Goal: Information Seeking & Learning: Learn about a topic

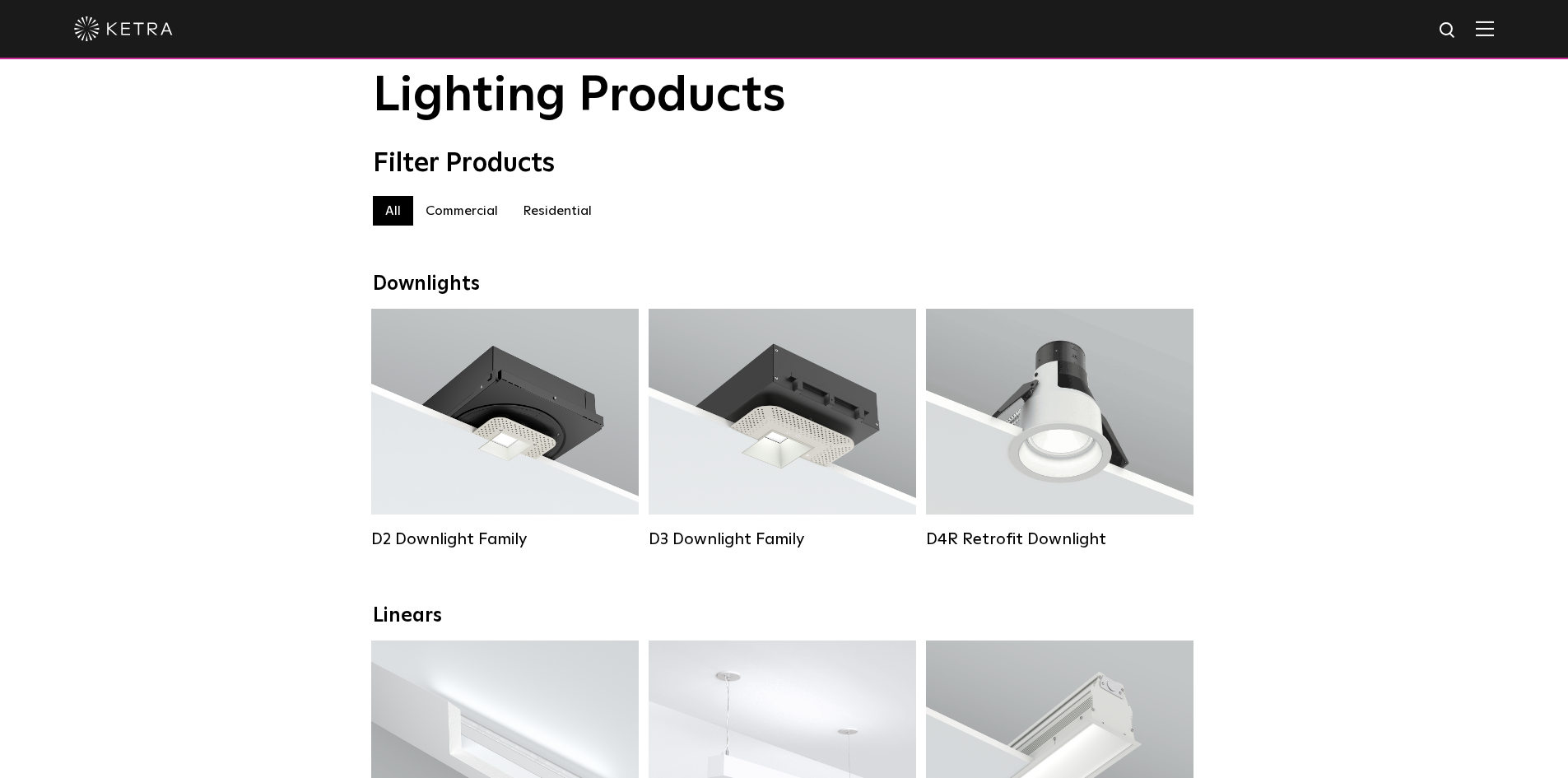
scroll to position [82, 0]
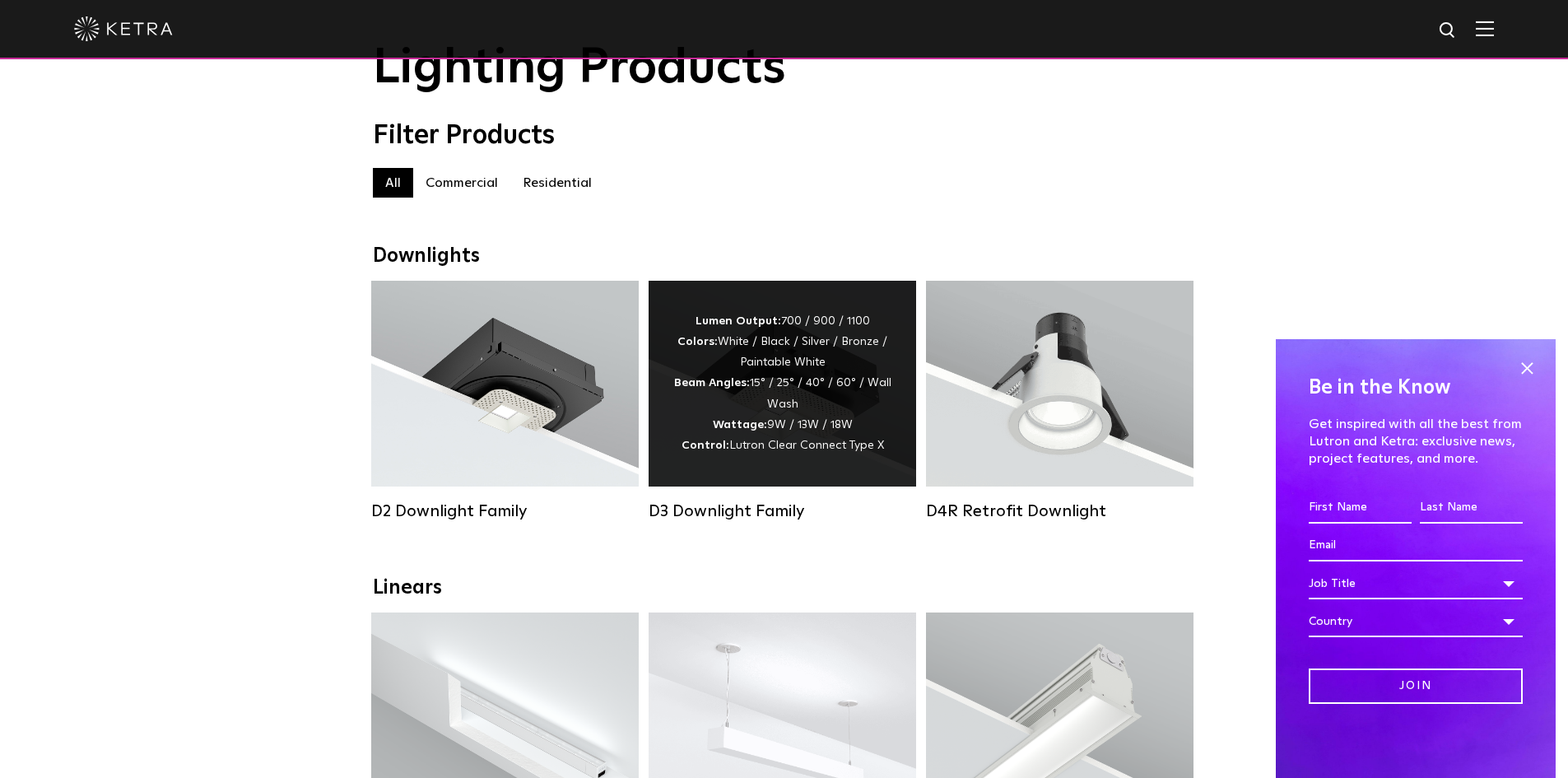
click at [821, 456] on div "Lumen Output: 700 / 900 / 1100 Colors: White / Black / Silver / Bronze / Painta…" at bounding box center [782, 383] width 218 height 145
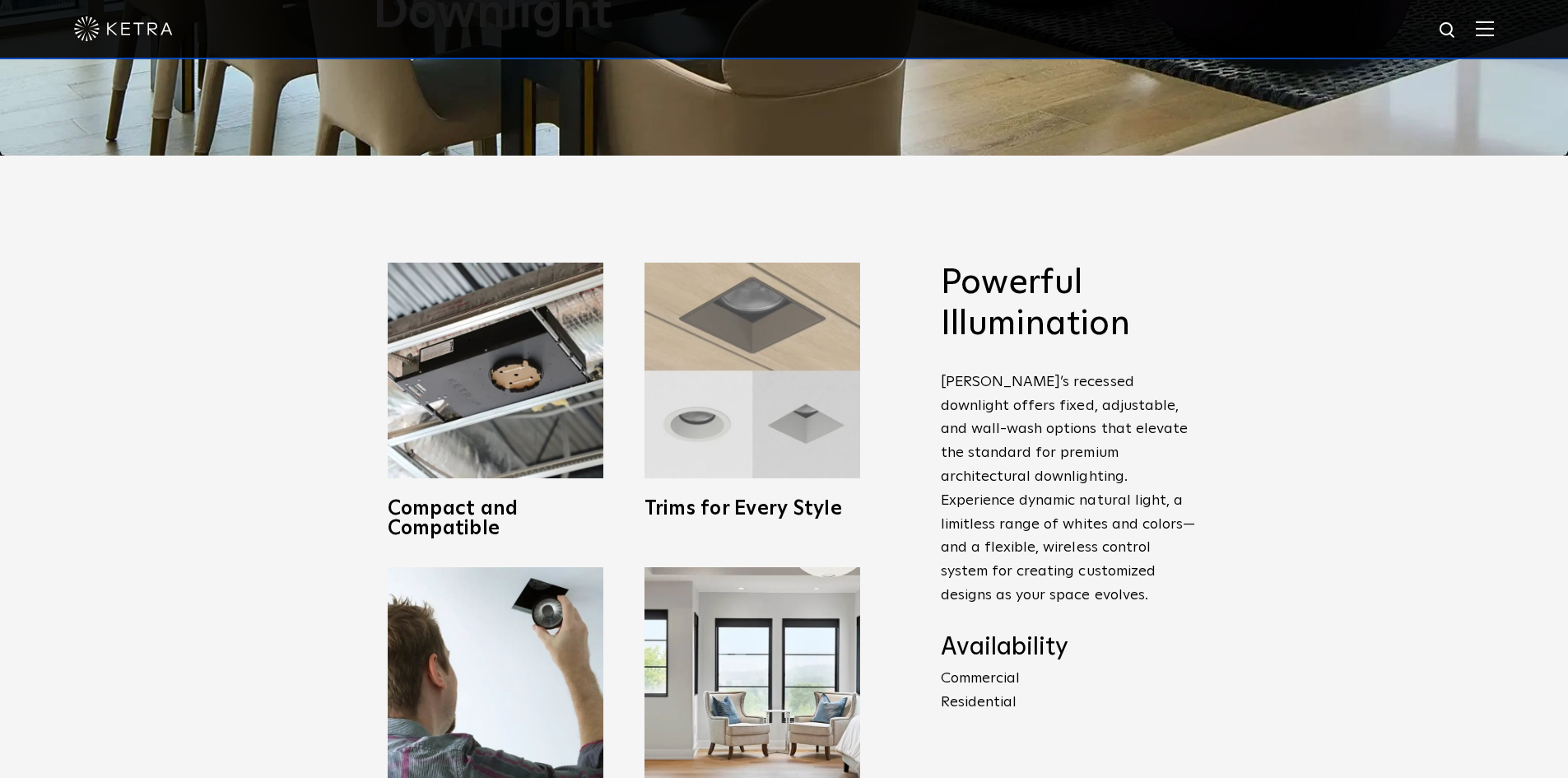
scroll to position [576, 0]
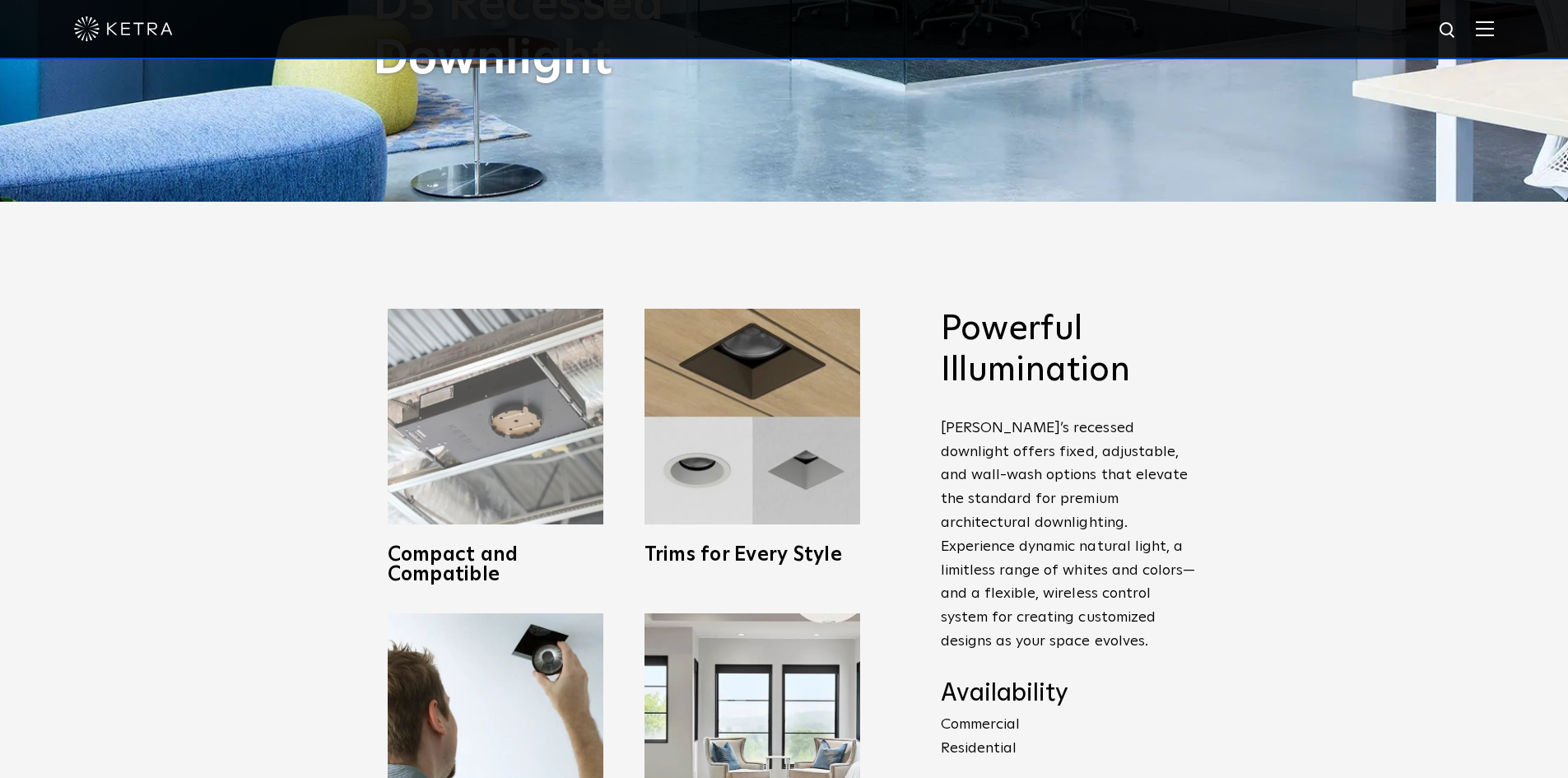
click at [548, 464] on img at bounding box center [496, 417] width 216 height 216
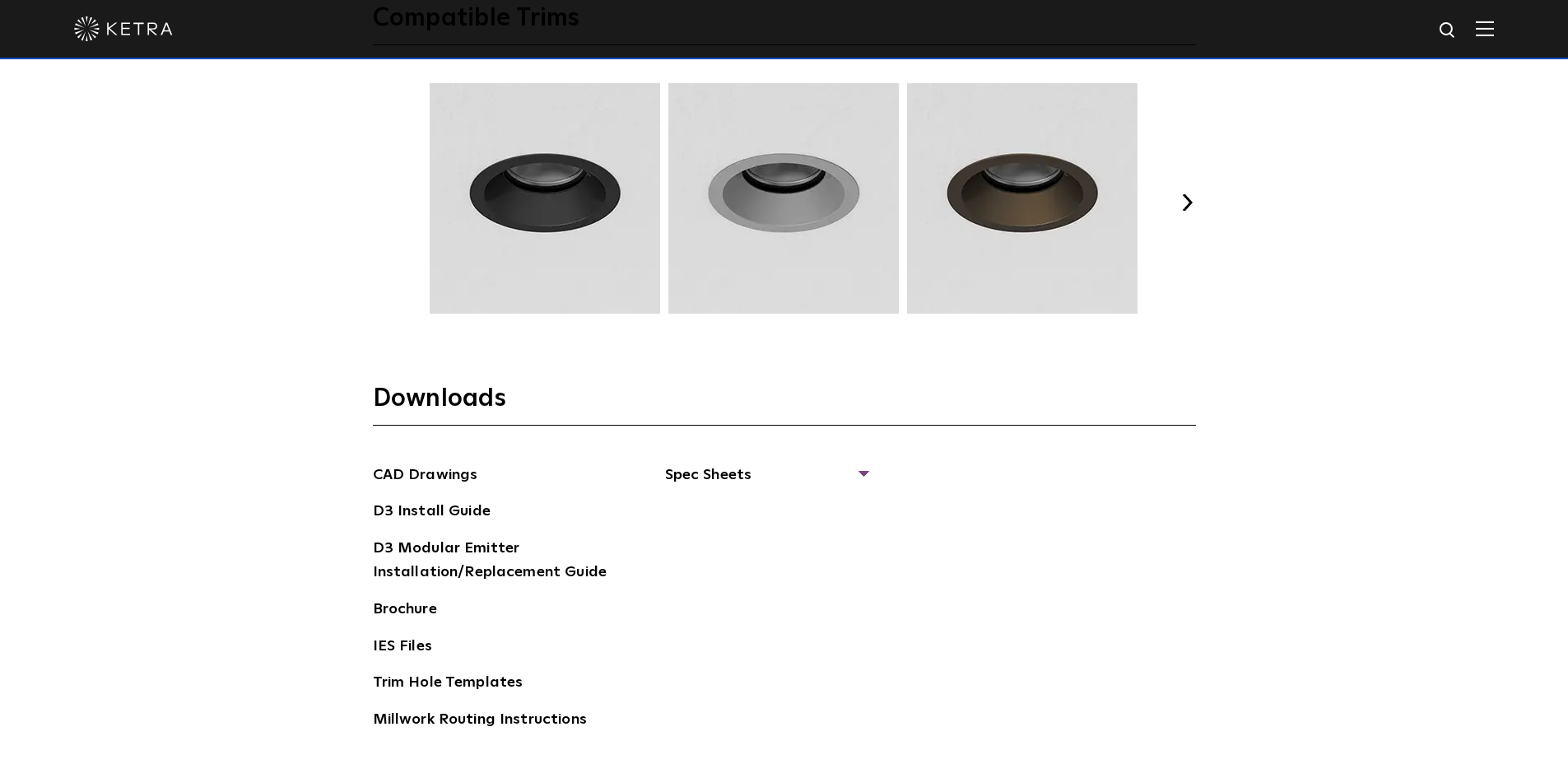
scroll to position [2388, 0]
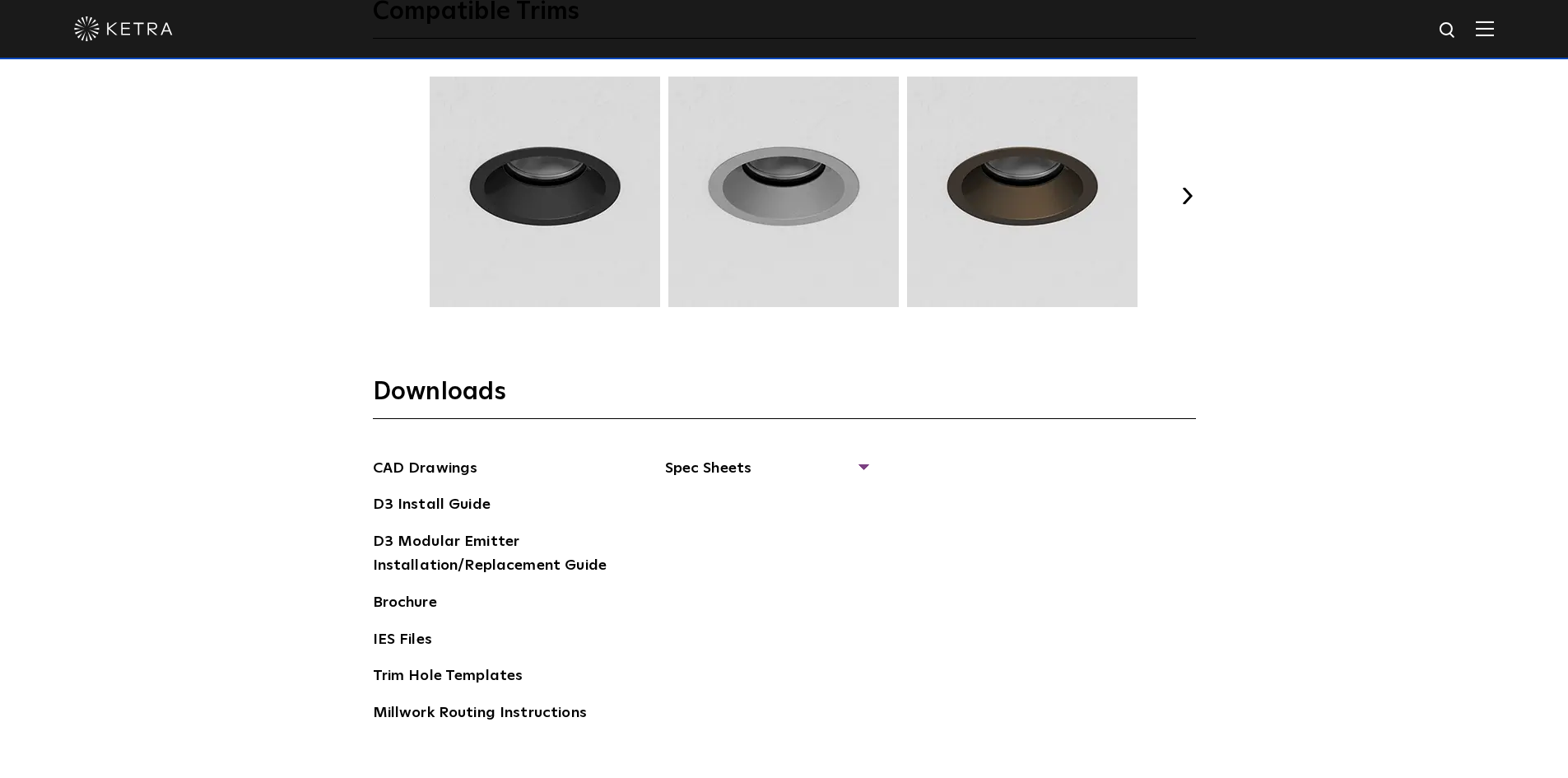
click at [1181, 196] on button "Next" at bounding box center [1187, 196] width 16 height 16
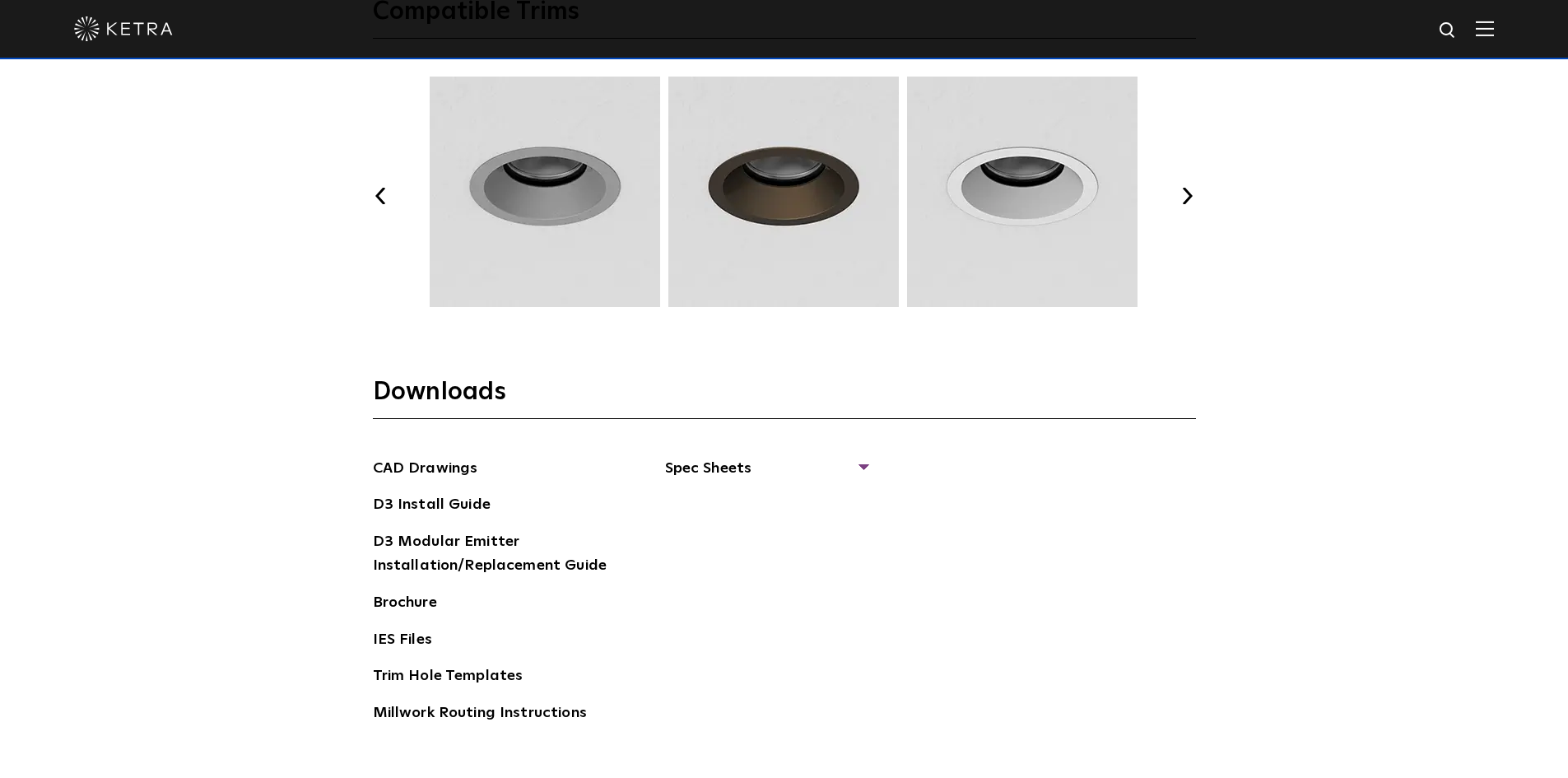
click at [1182, 196] on button "Next" at bounding box center [1187, 196] width 16 height 16
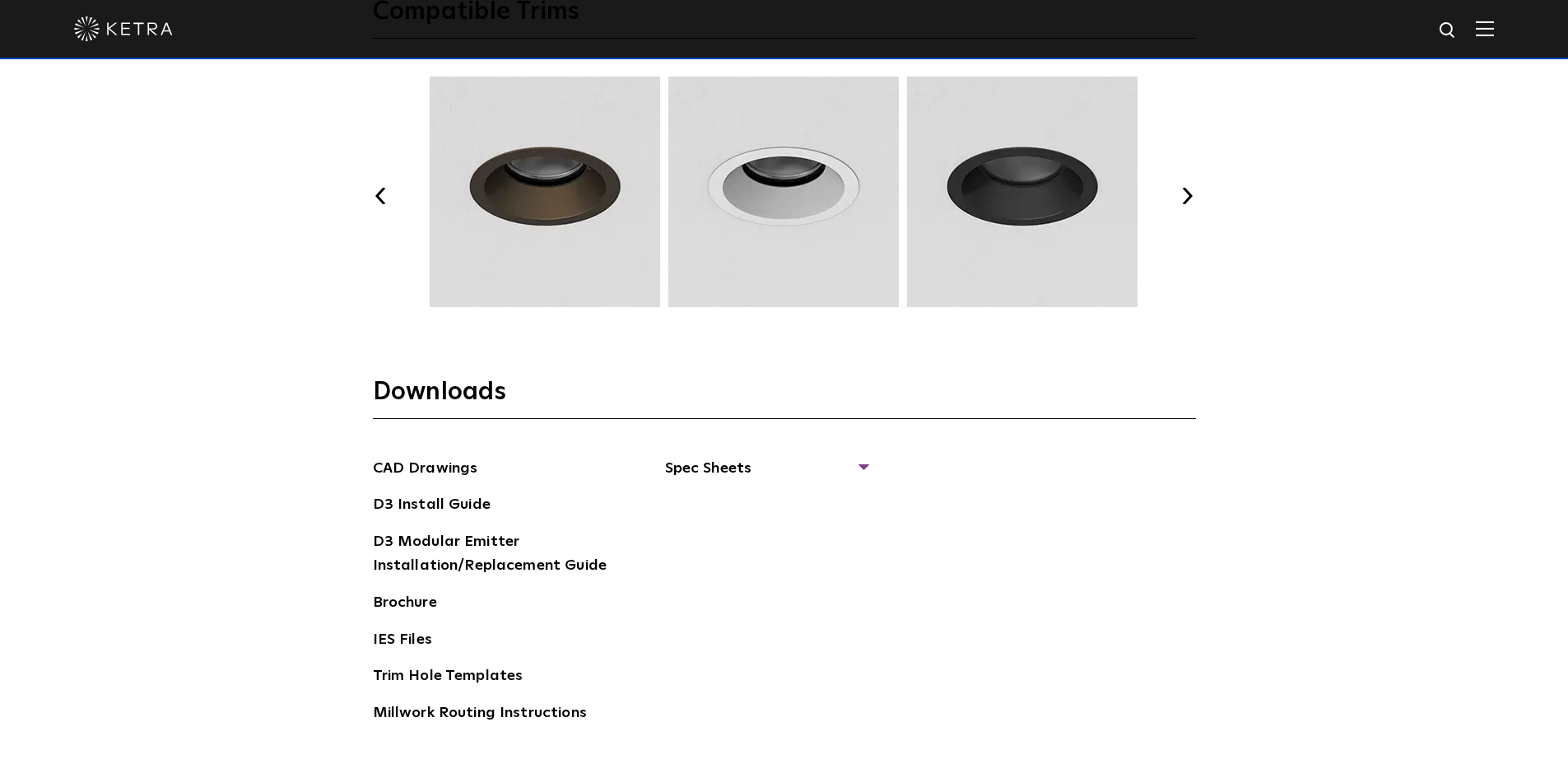
click at [1182, 196] on button "Next" at bounding box center [1187, 196] width 16 height 16
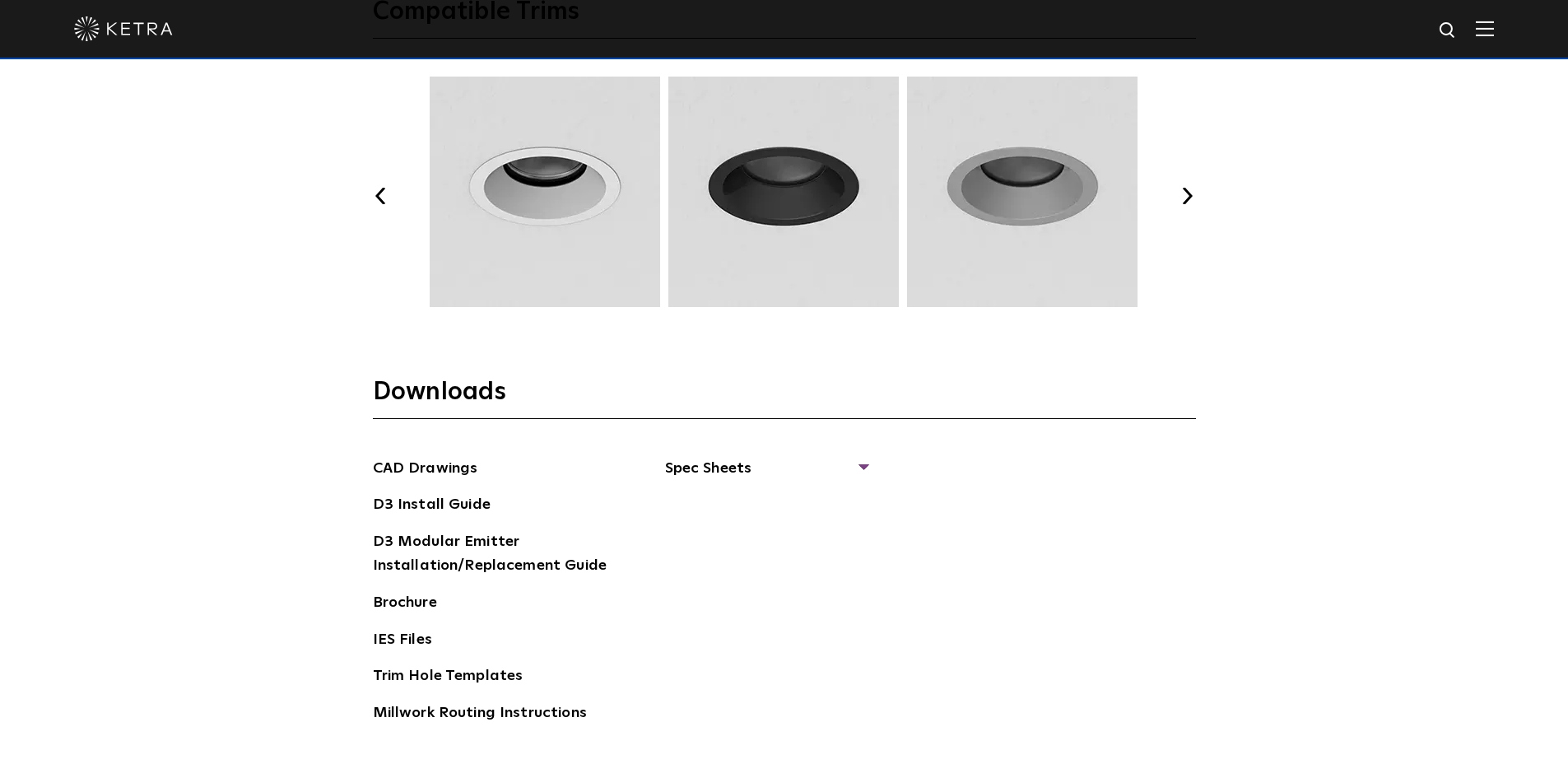
click at [1182, 196] on button "Next" at bounding box center [1187, 196] width 16 height 16
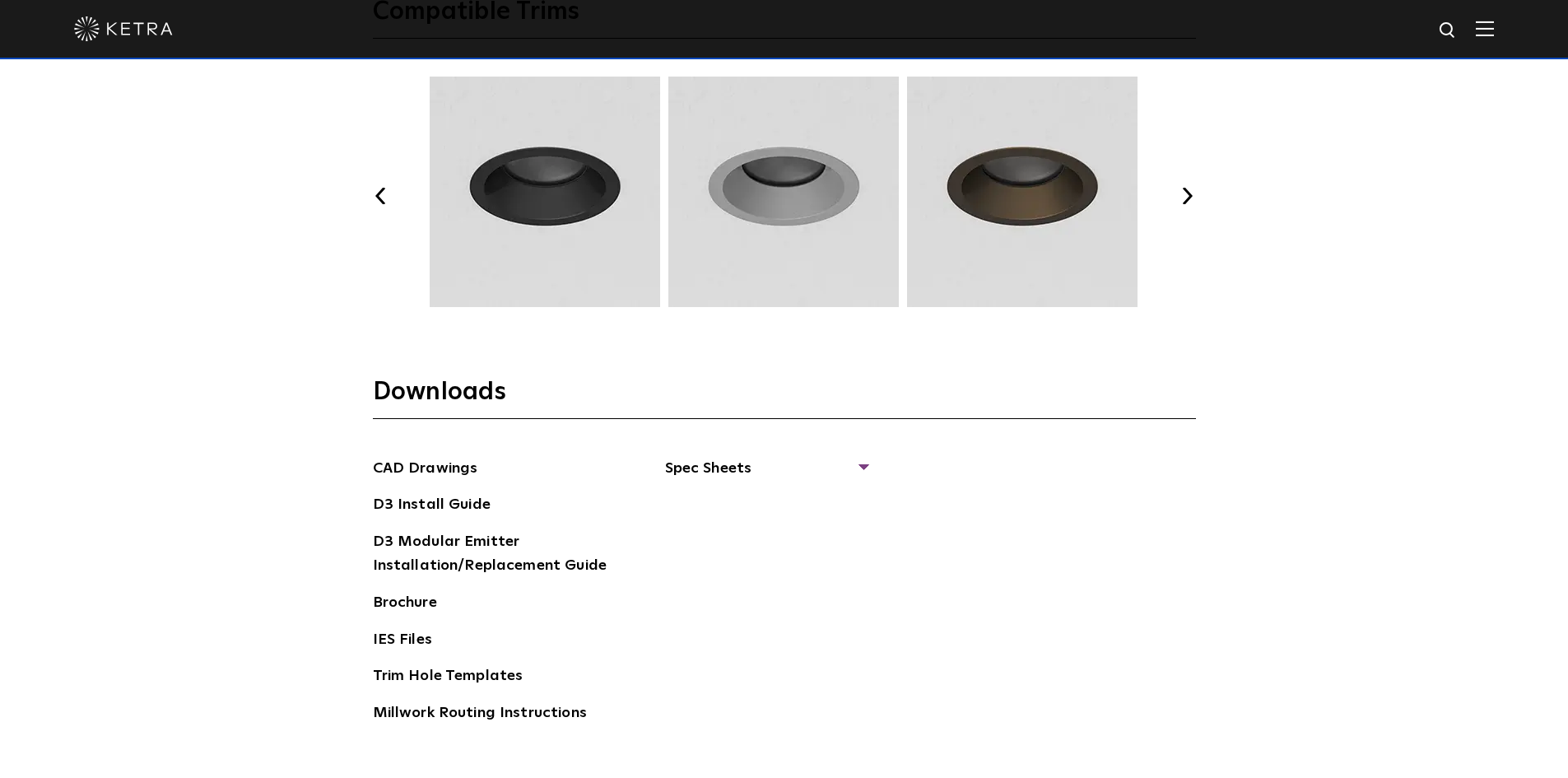
click at [1182, 196] on button "Next" at bounding box center [1187, 196] width 16 height 16
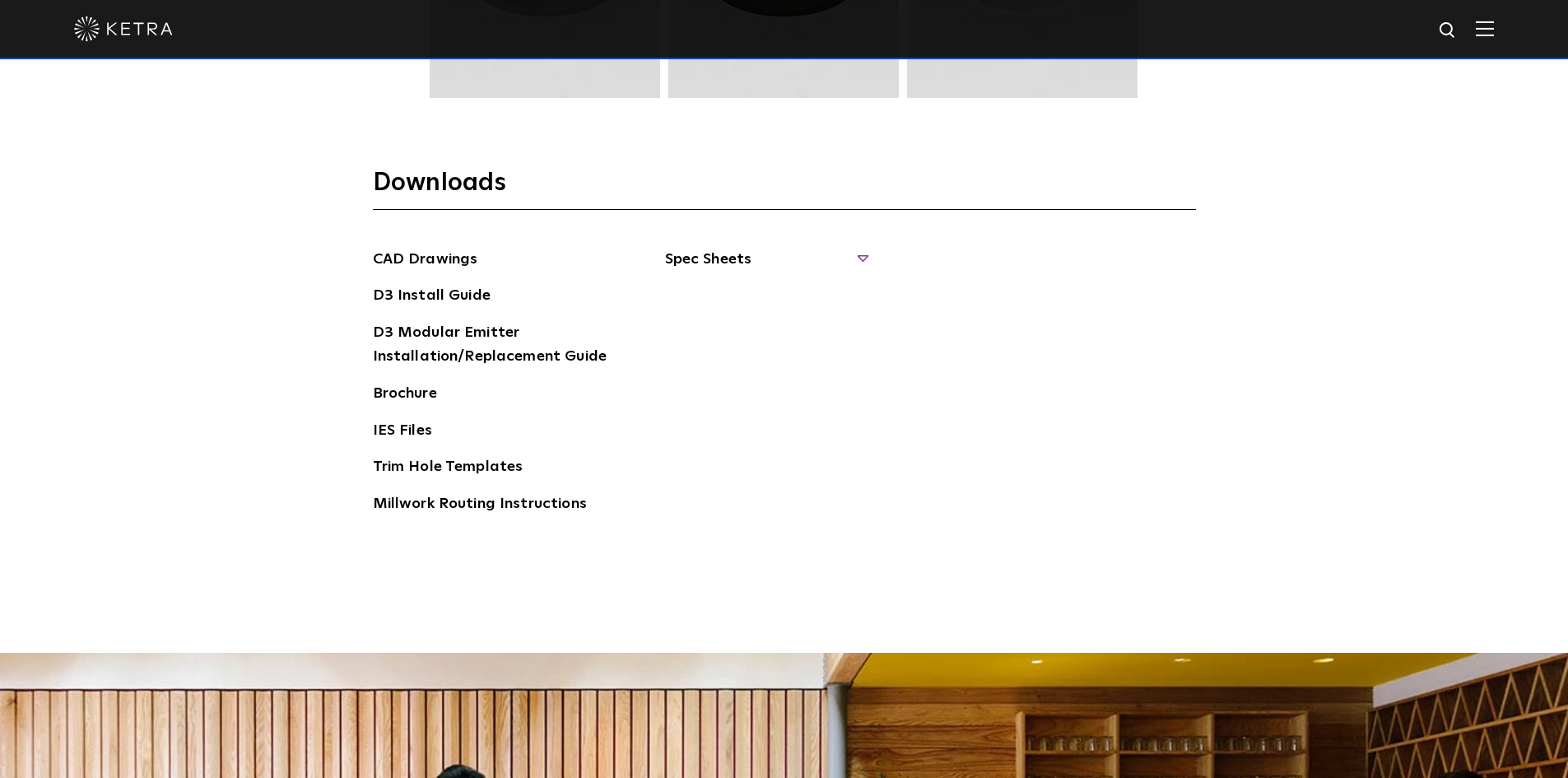
scroll to position [2553, 0]
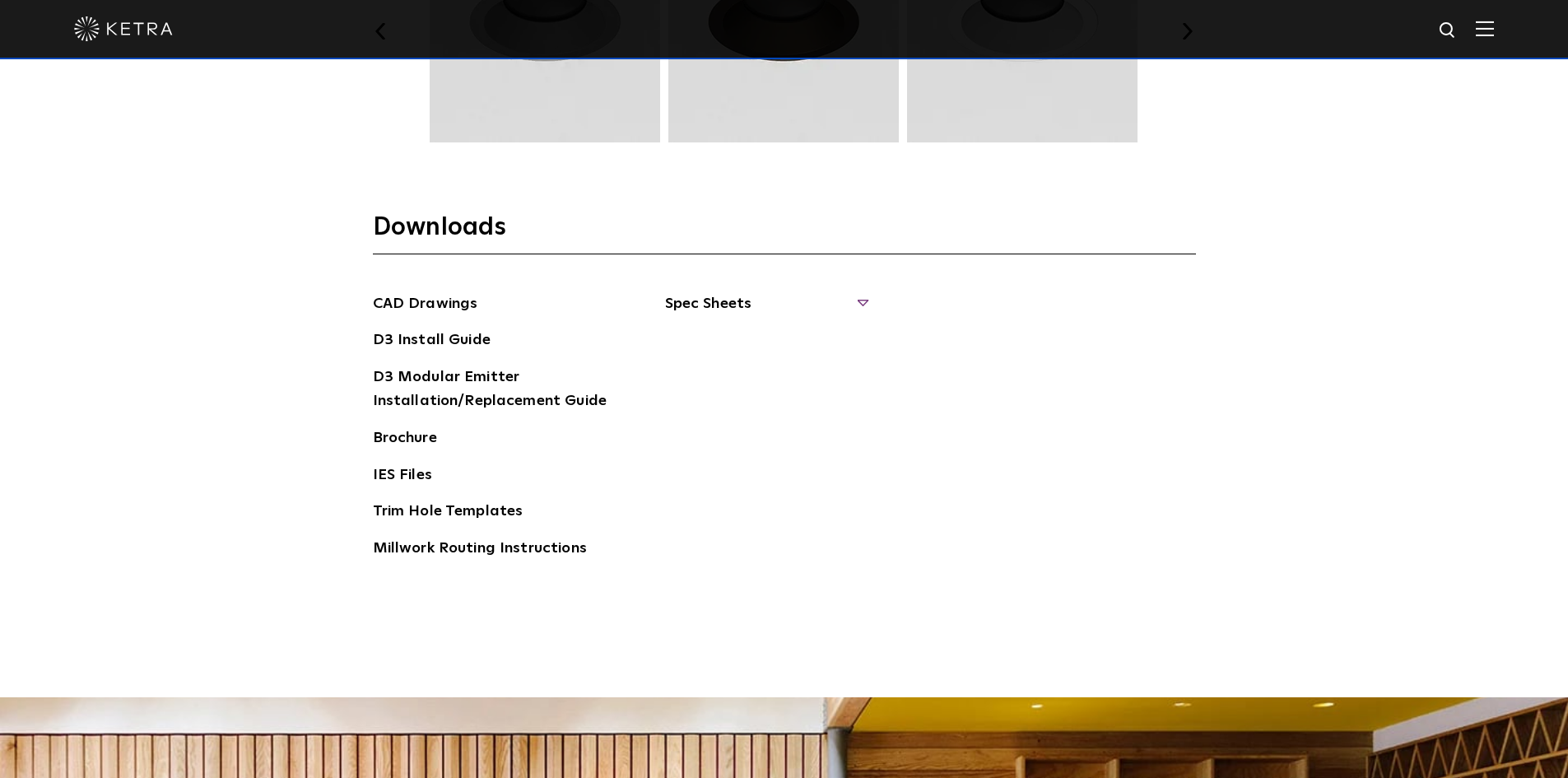
click at [864, 305] on span "Spec Sheets" at bounding box center [766, 311] width 201 height 36
click at [766, 335] on link "D3 Adjustable Round" at bounding box center [748, 341] width 125 height 18
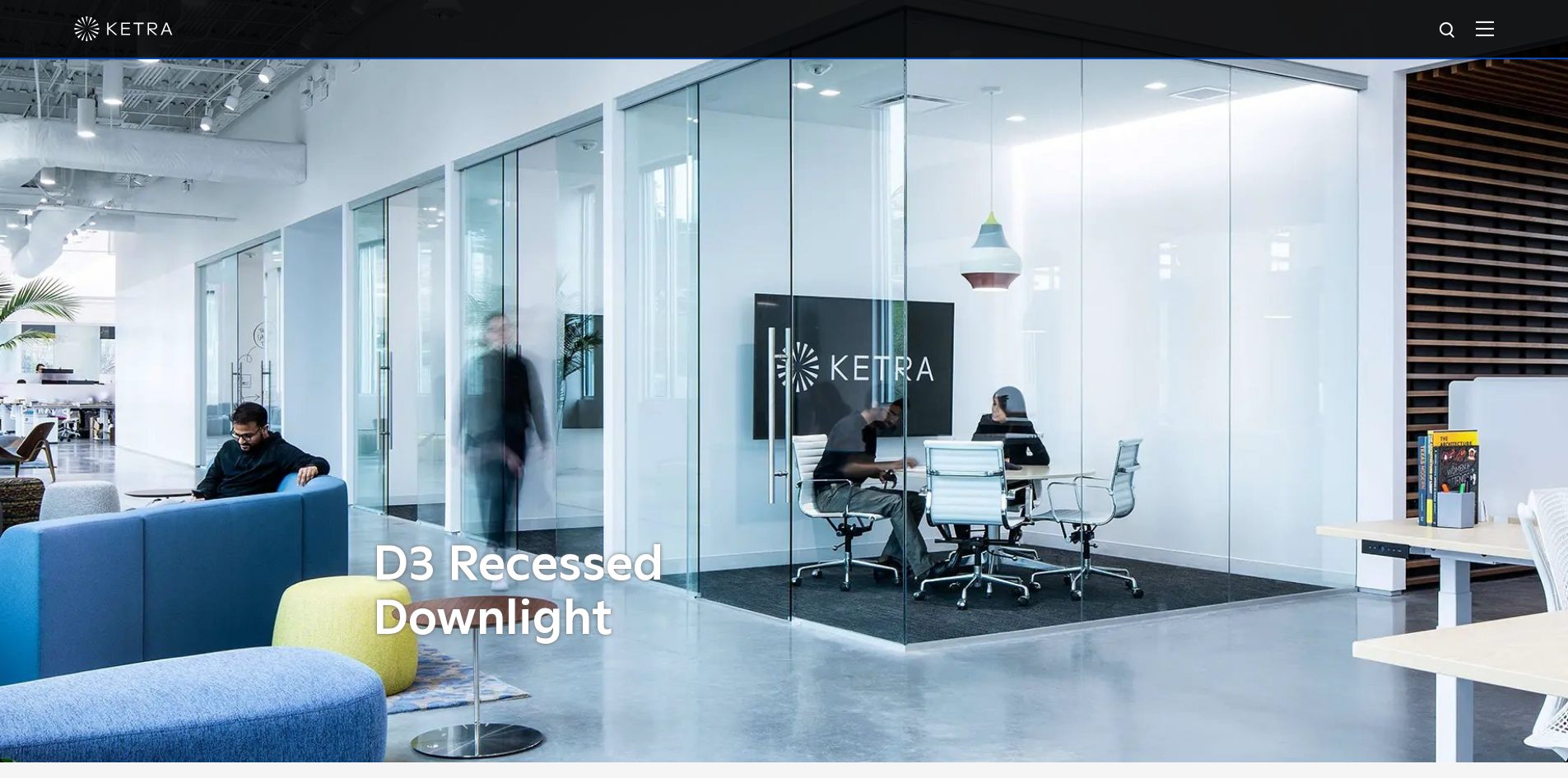
scroll to position [0, 0]
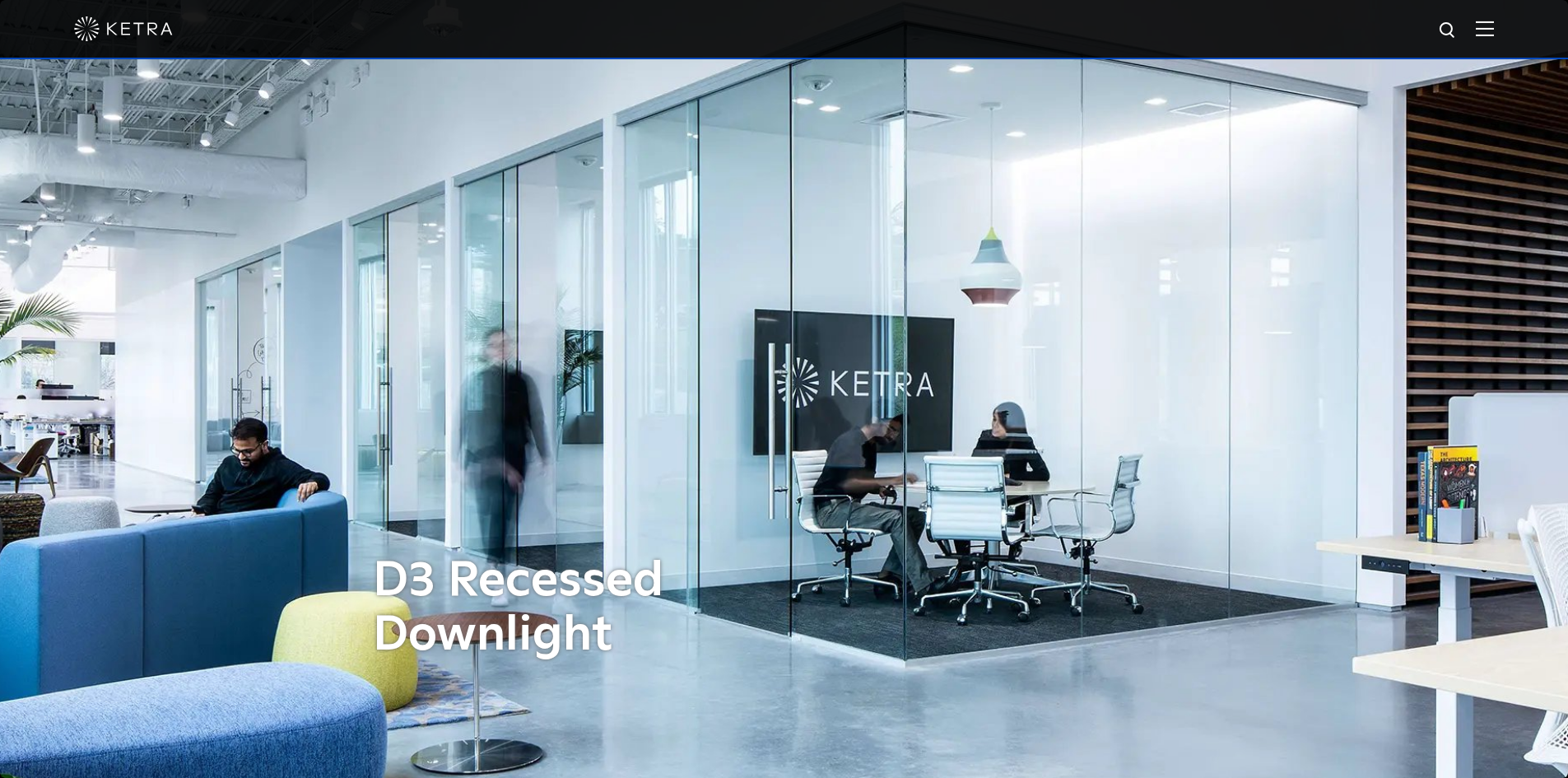
click at [1493, 33] on img at bounding box center [1484, 28] width 18 height 15
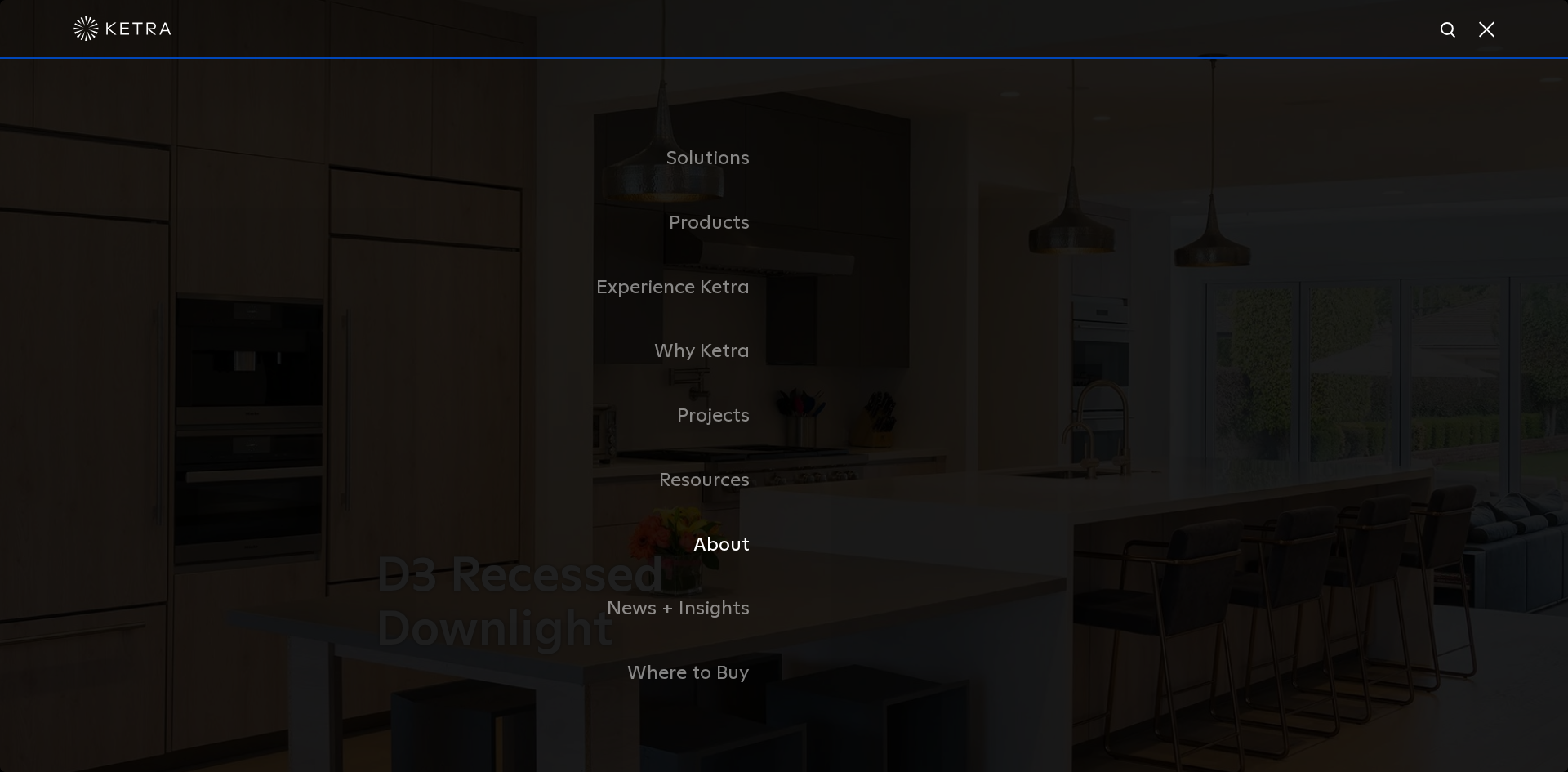
click at [704, 547] on link "About" at bounding box center [580, 546] width 408 height 65
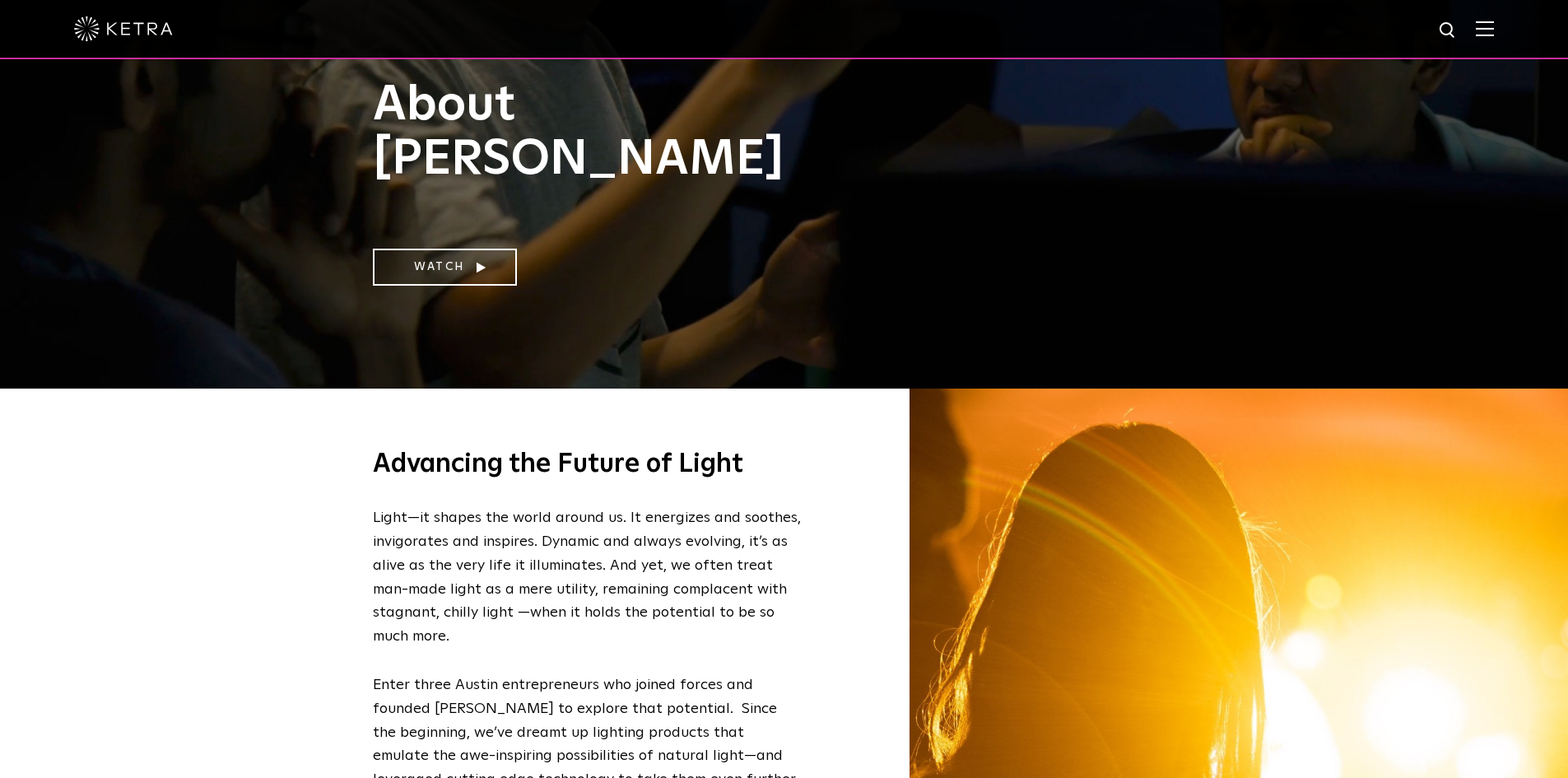
scroll to position [412, 0]
